Goal: Task Accomplishment & Management: Use online tool/utility

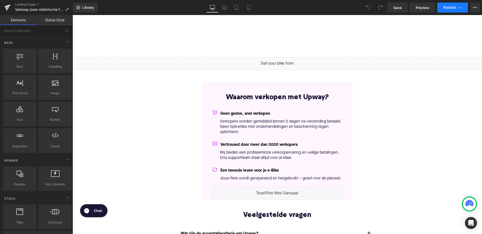
click at [456, 8] on button "Publish" at bounding box center [452, 8] width 31 height 10
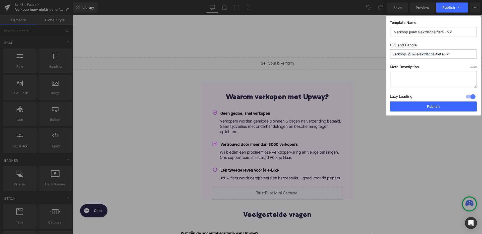
drag, startPoint x: 443, startPoint y: 54, endPoint x: 307, endPoint y: 54, distance: 136.2
click at [307, 54] on div "Publish Template Name Verkoop jouw elektrische fiets - V2 URL and Handle verkoo…" at bounding box center [241, 117] width 482 height 234
paste input "/"
type input "verkoop-jouw-elektrische-fiets-v2"
click at [394, 54] on input "verkoop-jouw-elektrische-fiets-v2" at bounding box center [433, 53] width 87 height 9
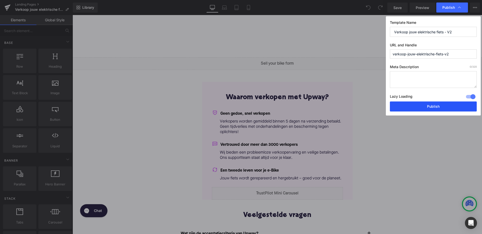
click at [432, 106] on button "Publish" at bounding box center [433, 107] width 87 height 10
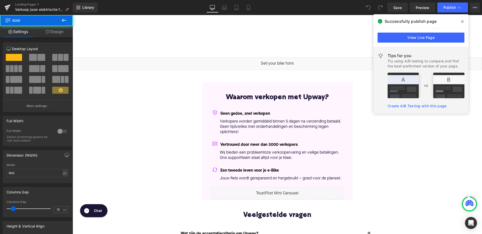
click at [276, 83] on div "Waarom verkopen met Upway? Heading Geen gedoe, snel verkopen Text Block Verkope…" at bounding box center [277, 141] width 151 height 118
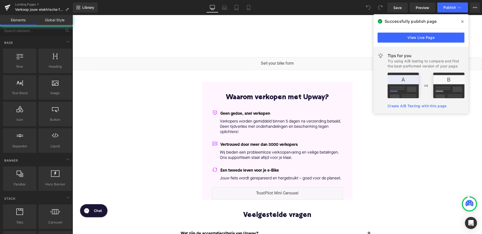
click at [464, 21] on span at bounding box center [462, 22] width 8 height 8
